Goal: Task Accomplishment & Management: Manage account settings

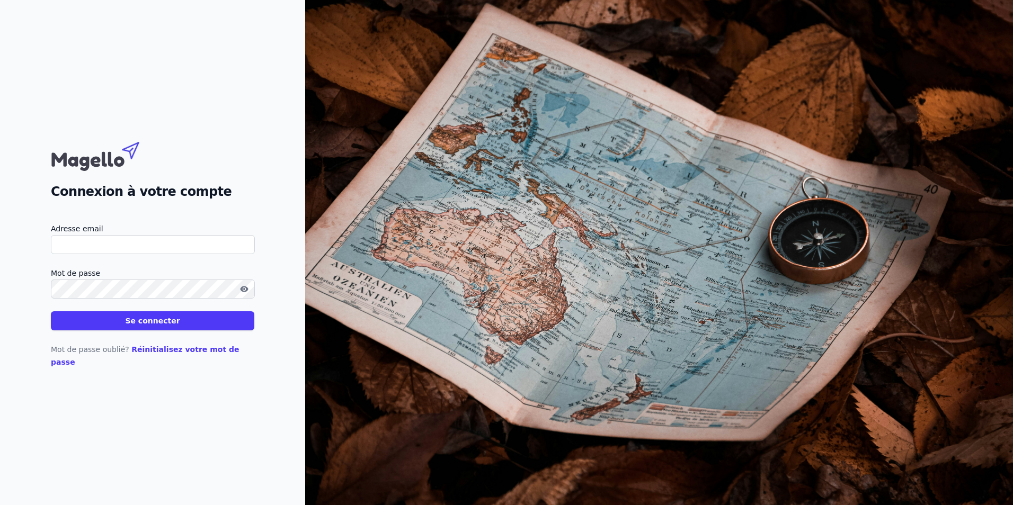
click at [117, 252] on input "Adresse email" at bounding box center [153, 244] width 204 height 19
click at [112, 248] on input "Adresse email" at bounding box center [153, 244] width 204 height 19
type input "compta"
click at [51, 311] on button "Se connecter" at bounding box center [152, 320] width 203 height 19
click at [240, 410] on div "Connexion à votre compte Adresse email compta Mot de passe Se connecter Mot de …" at bounding box center [152, 252] width 305 height 505
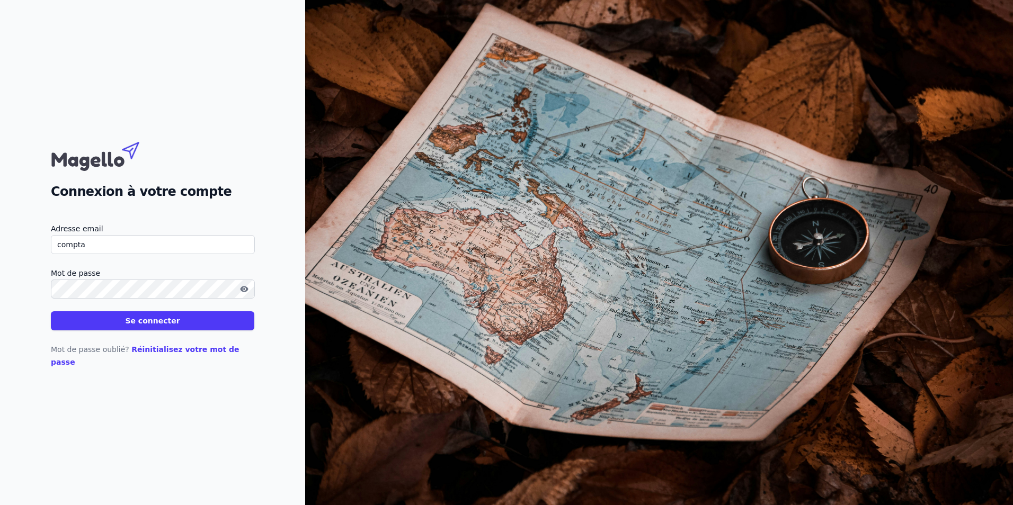
click at [171, 354] on link "Réinitialisez votre mot de passe" at bounding box center [145, 355] width 189 height 21
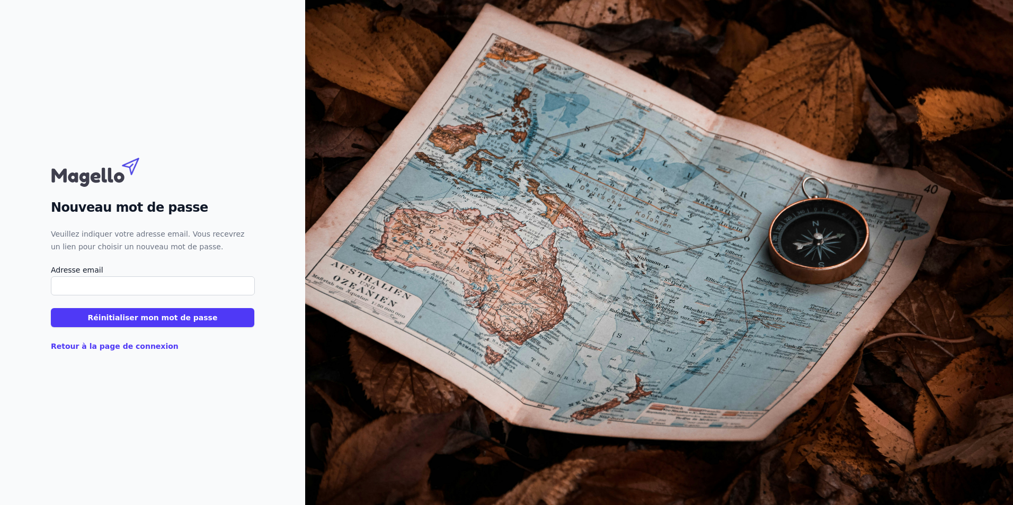
click at [56, 283] on input "Adresse email" at bounding box center [153, 286] width 204 height 19
type input "[EMAIL_ADDRESS][DOMAIN_NAME]"
click at [141, 319] on button "Réinitialiser mon mot de passe" at bounding box center [152, 317] width 203 height 19
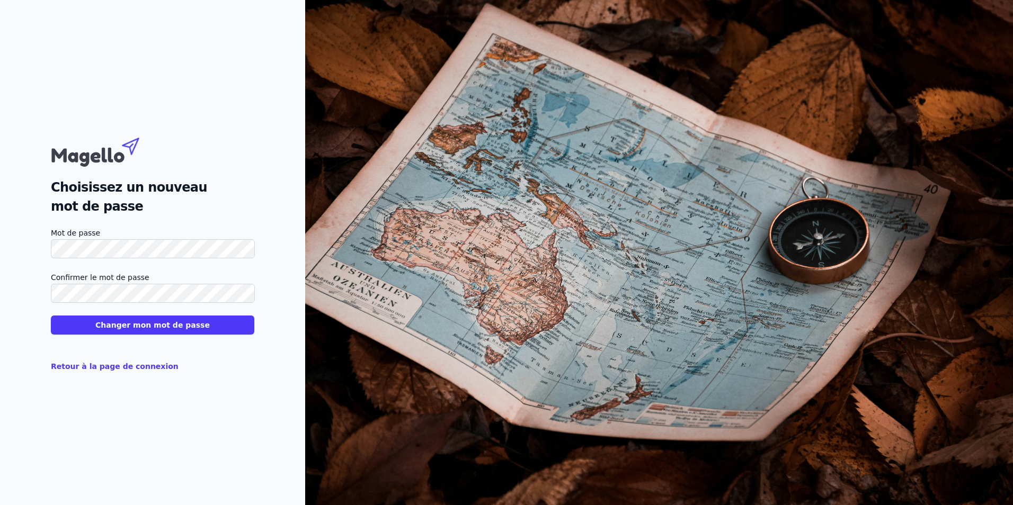
click at [172, 333] on button "Changer mon mot de passe" at bounding box center [152, 325] width 203 height 19
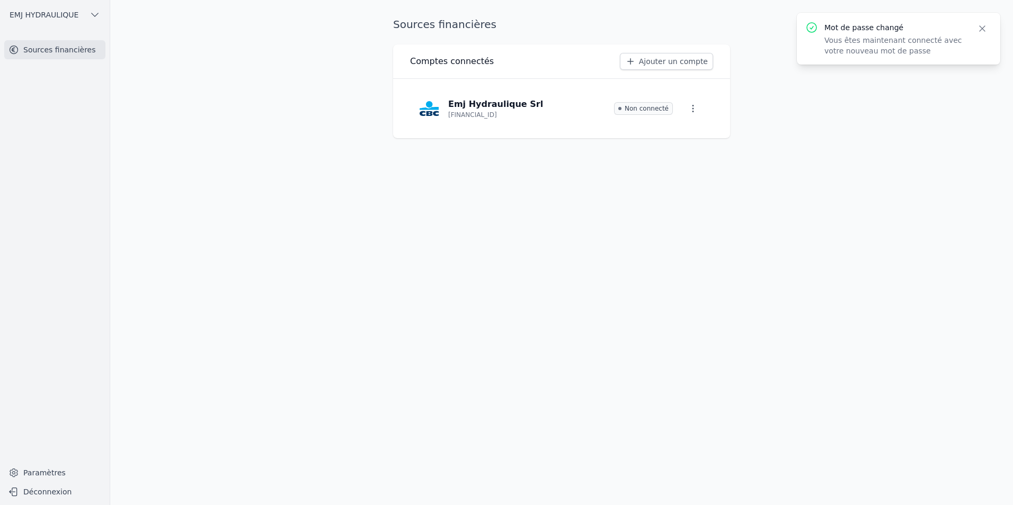
click at [698, 225] on div "Sources financières Comptes connectés Ajouter un compte Emj Hydraulique Srl BE1…" at bounding box center [561, 252] width 371 height 471
click at [48, 471] on link "Paramètres" at bounding box center [54, 473] width 101 height 17
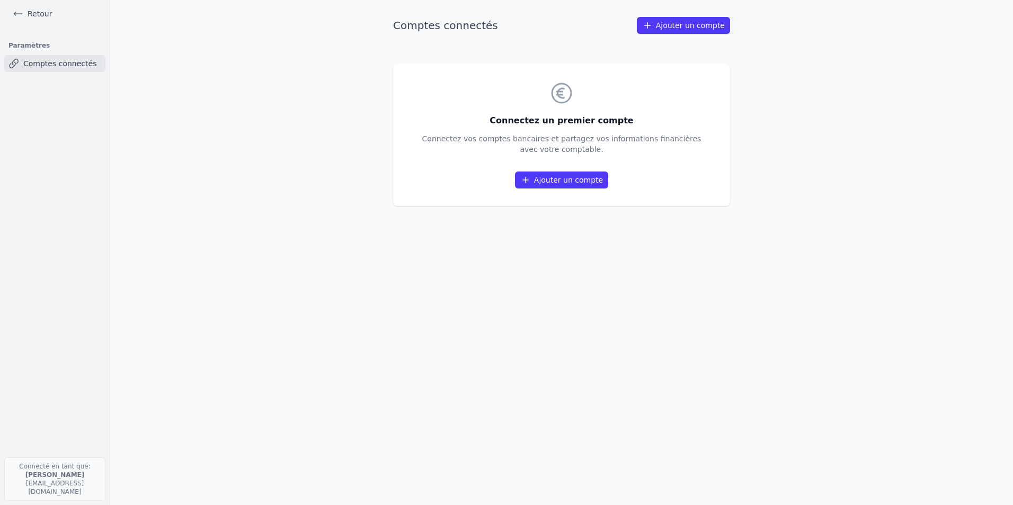
click at [13, 13] on icon at bounding box center [18, 13] width 11 height 11
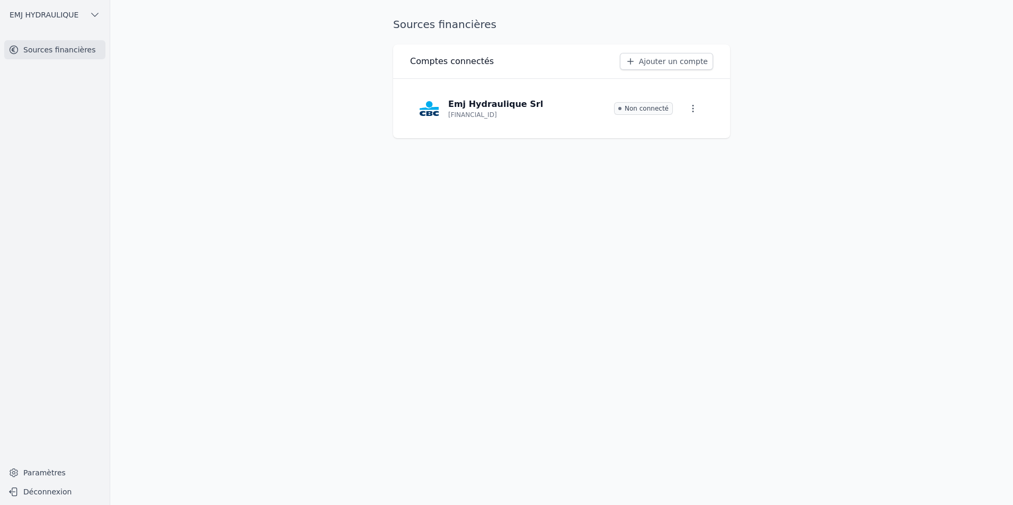
click at [40, 469] on link "Paramètres" at bounding box center [54, 473] width 101 height 17
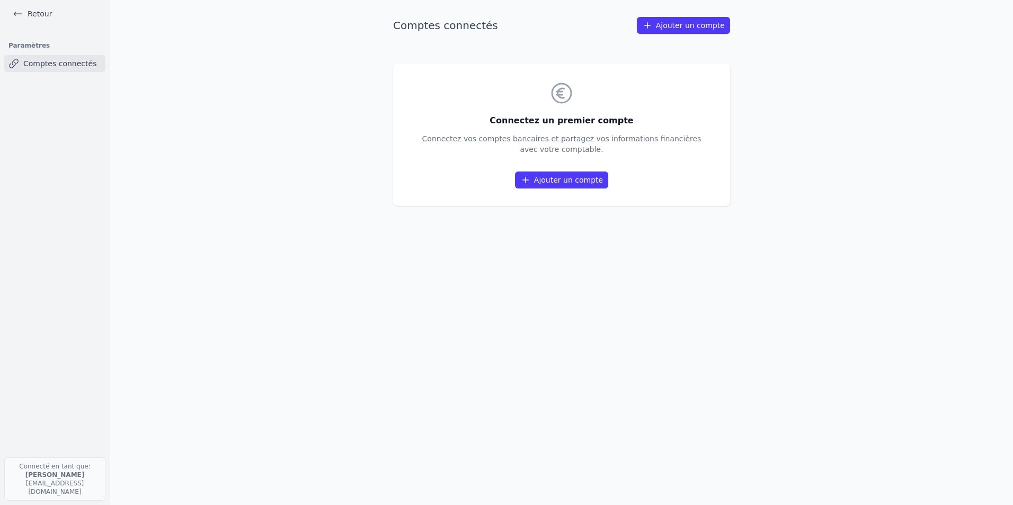
click at [671, 30] on link "Ajouter un compte" at bounding box center [683, 25] width 93 height 17
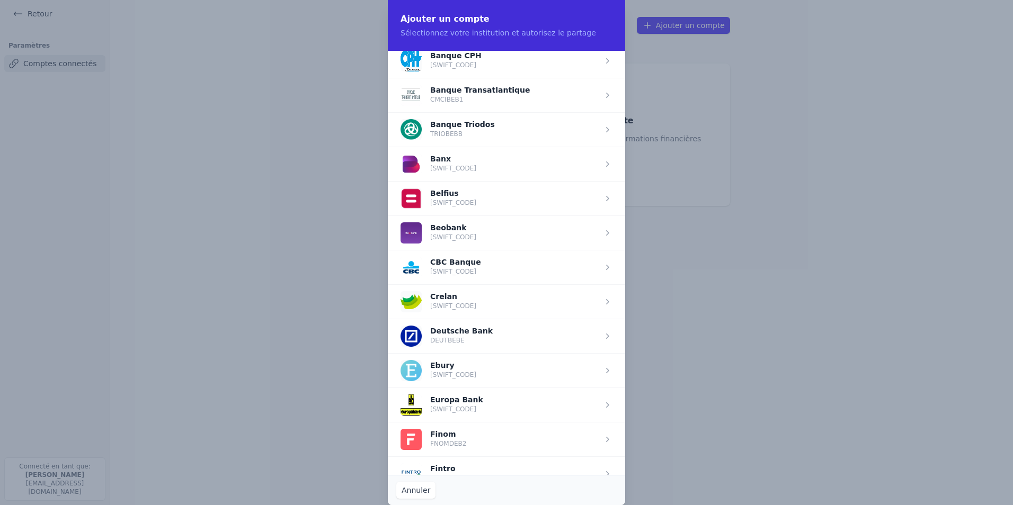
scroll to position [265, 0]
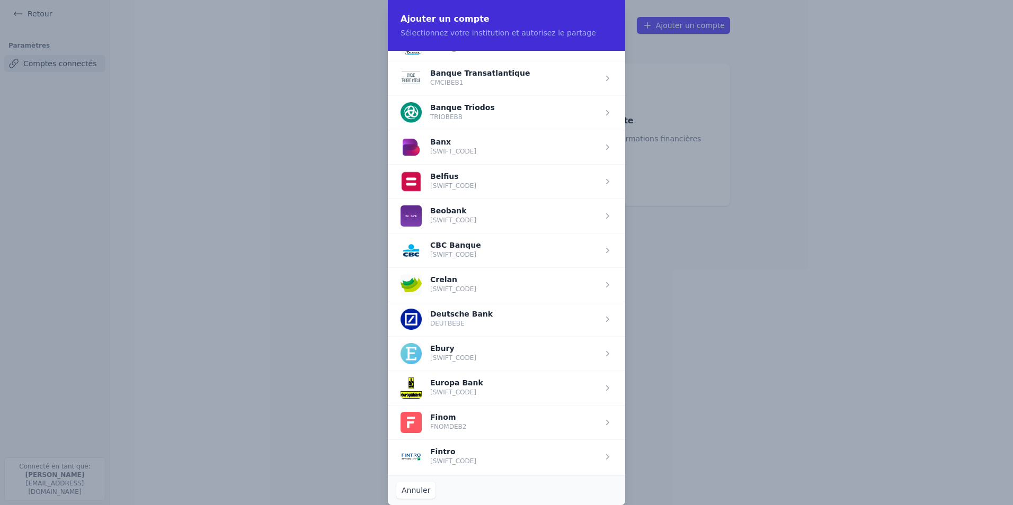
click at [450, 253] on span "button" at bounding box center [506, 250] width 237 height 34
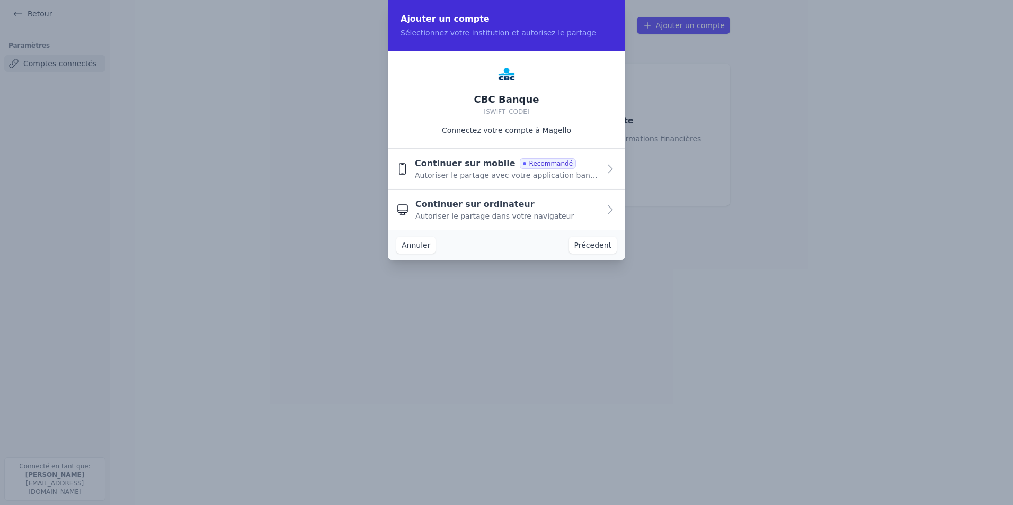
scroll to position [0, 0]
click at [609, 168] on icon "button" at bounding box center [610, 169] width 13 height 13
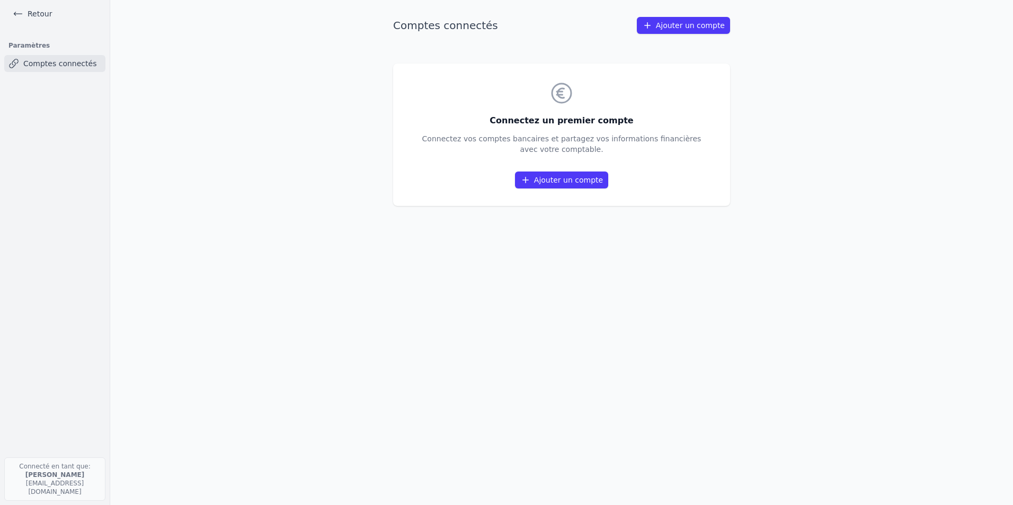
click at [554, 179] on link "Ajouter un compte" at bounding box center [561, 180] width 93 height 17
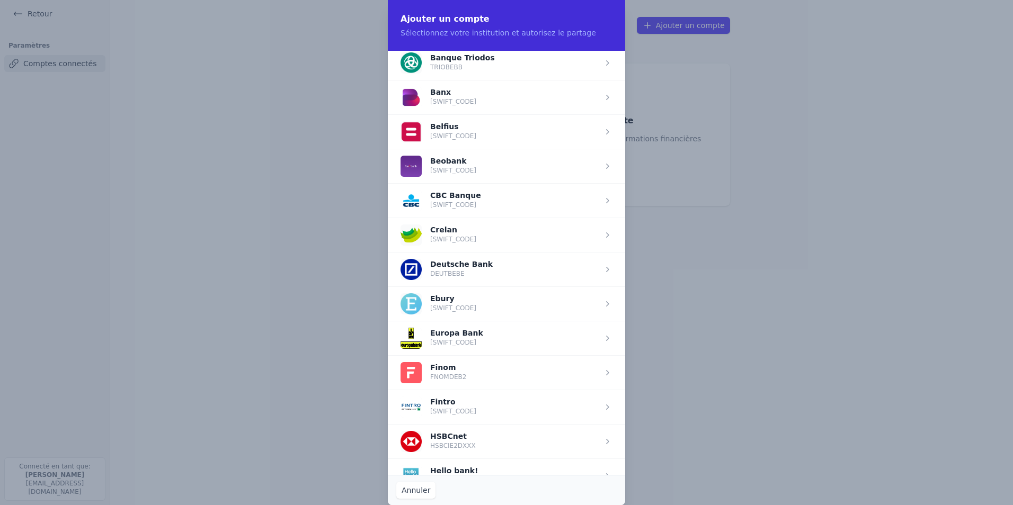
scroll to position [318, 0]
click at [449, 197] on span "button" at bounding box center [506, 199] width 237 height 34
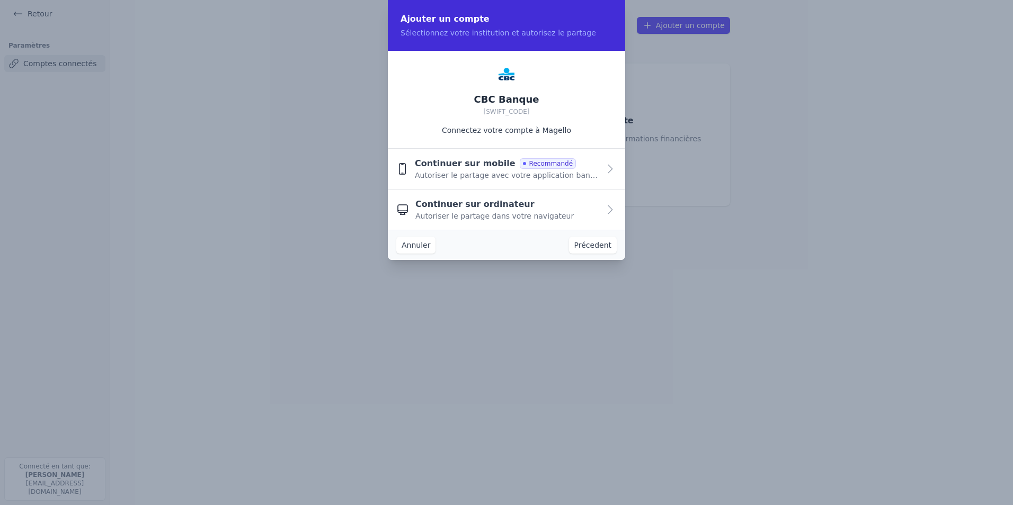
scroll to position [0, 0]
click at [472, 173] on span "Autoriser le partage avec votre application bancaire" at bounding box center [507, 175] width 185 height 11
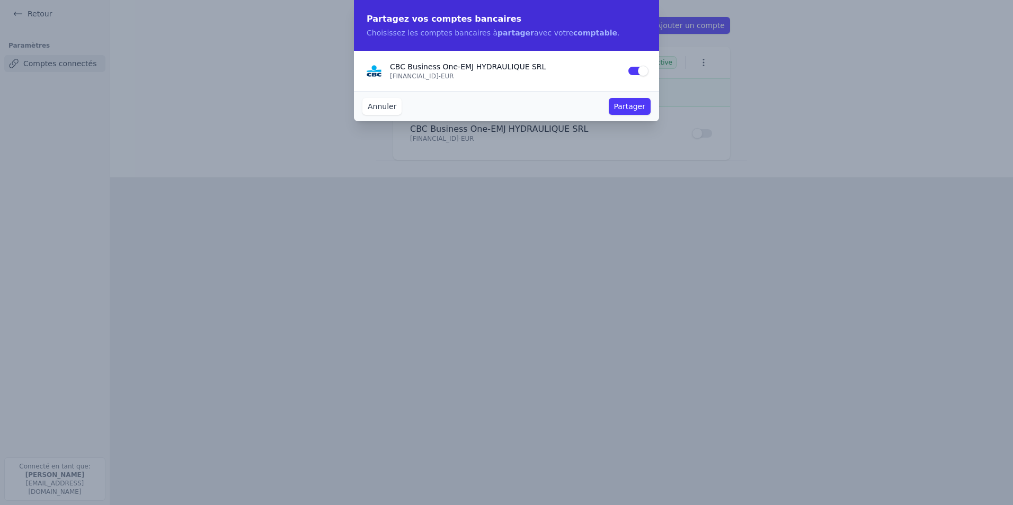
click at [630, 108] on button "Partager" at bounding box center [630, 106] width 42 height 17
